Goal: Transaction & Acquisition: Purchase product/service

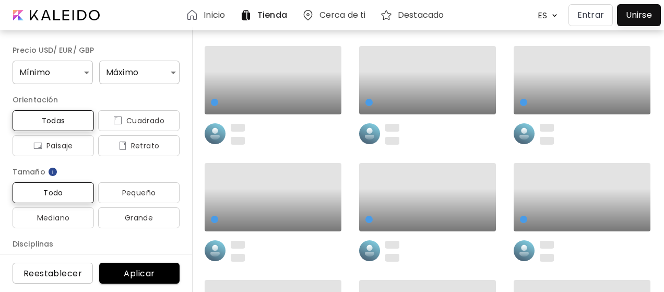
click at [579, 11] on button "Entrar" at bounding box center [591, 15] width 44 height 22
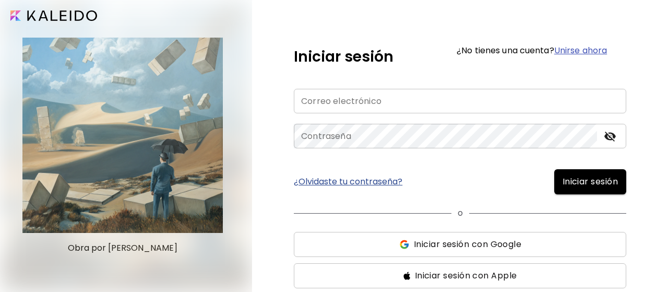
click at [405, 96] on input "email" at bounding box center [460, 101] width 333 height 25
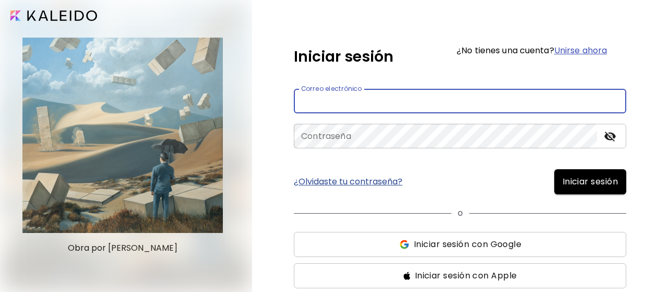
click at [405, 96] on input "email" at bounding box center [460, 101] width 333 height 25
type input "**********"
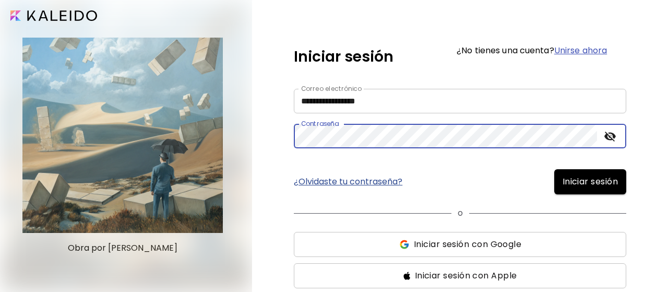
click at [555, 169] on button "Iniciar sesión" at bounding box center [591, 181] width 72 height 25
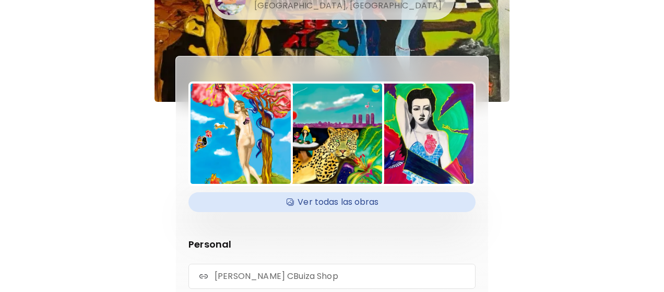
scroll to position [10, 0]
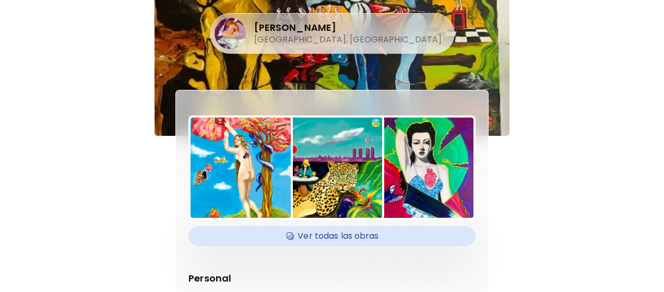
click at [327, 228] on h4 "Ver todas las obras" at bounding box center [332, 236] width 275 height 16
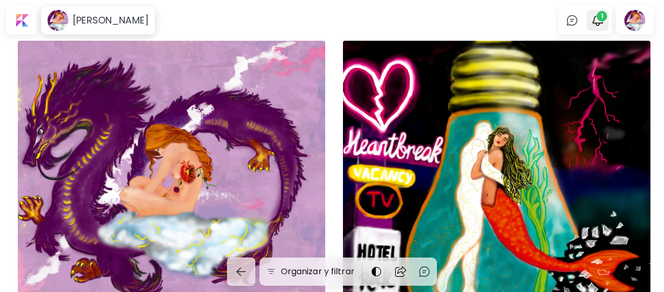
click at [605, 17] on span "1" at bounding box center [602, 16] width 10 height 10
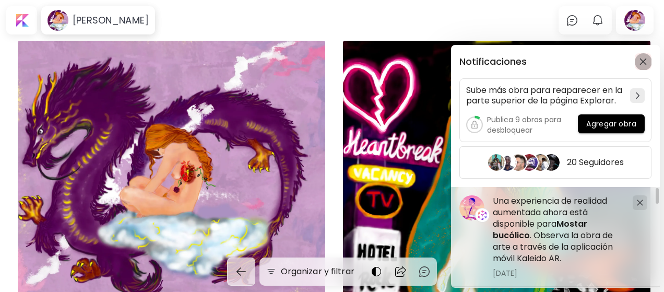
click at [642, 63] on img "button" at bounding box center [643, 61] width 7 height 7
